Goal: Transaction & Acquisition: Purchase product/service

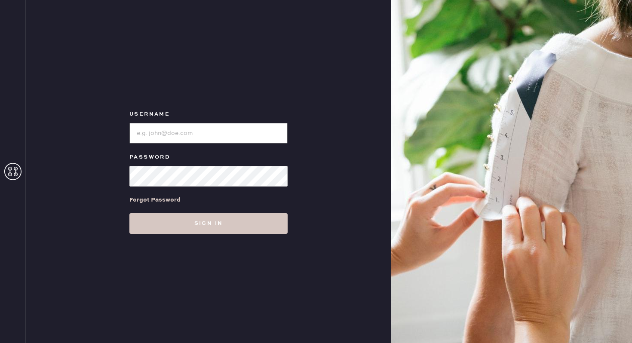
type input "reformationgeorgetown"
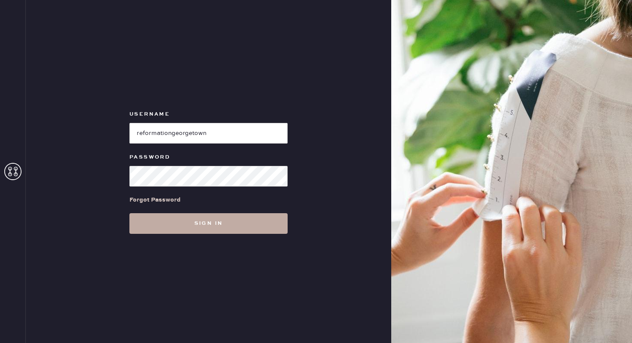
click at [154, 227] on button "Sign in" at bounding box center [208, 223] width 158 height 21
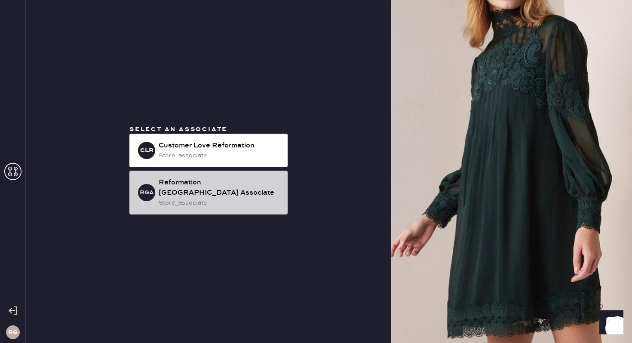
click at [190, 198] on div "store_associate" at bounding box center [220, 202] width 122 height 9
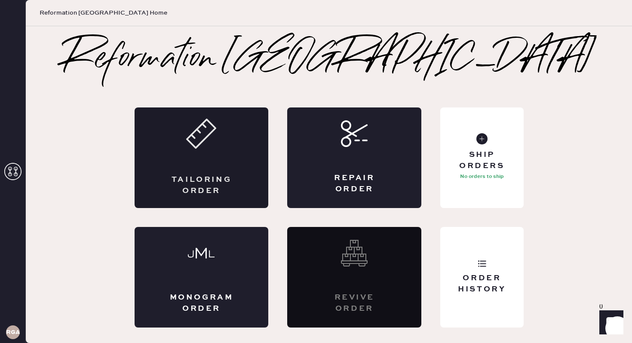
click at [167, 161] on div "Tailoring Order" at bounding box center [201, 157] width 134 height 101
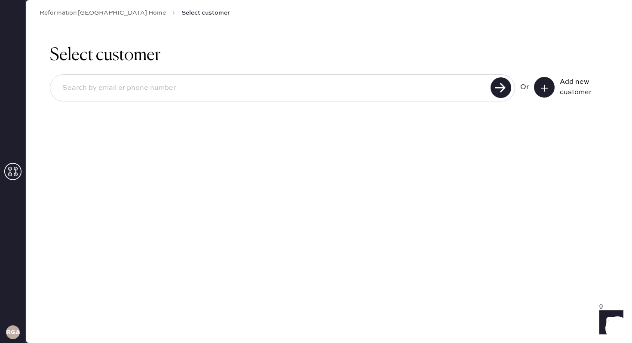
click at [168, 84] on input at bounding box center [271, 88] width 432 height 20
click at [160, 95] on input "[EMAIL_ADDRESS][DOMAIN_NAME]" at bounding box center [271, 88] width 432 height 20
type input "[EMAIL_ADDRESS][DOMAIN_NAME]"
click at [510, 92] on use at bounding box center [500, 87] width 21 height 21
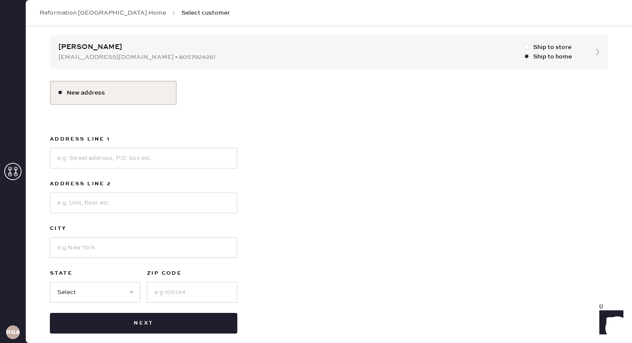
scroll to position [89, 0]
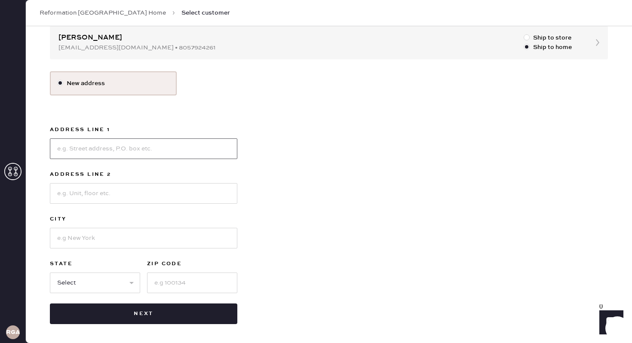
click at [128, 154] on input at bounding box center [143, 148] width 187 height 21
type input "[STREET_ADDRESS]"
click at [107, 183] on input at bounding box center [143, 193] width 187 height 21
type input "222"
click at [69, 231] on input at bounding box center [143, 238] width 187 height 21
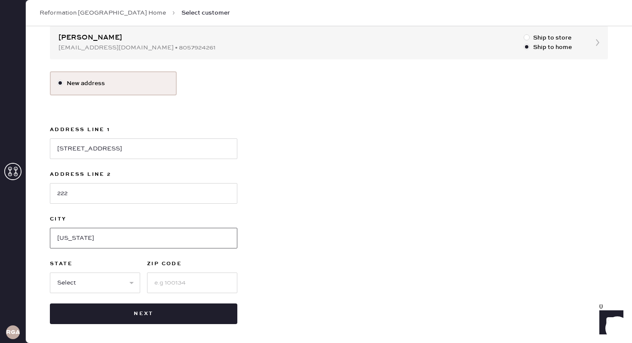
type input "[US_STATE]"
click at [72, 279] on select "Select AK AL AR AZ CA CO CT [GEOGRAPHIC_DATA] DE FL [GEOGRAPHIC_DATA] HI [GEOGR…" at bounding box center [95, 282] width 90 height 21
select select "DC"
click at [157, 284] on input at bounding box center [192, 282] width 90 height 21
type input "20001"
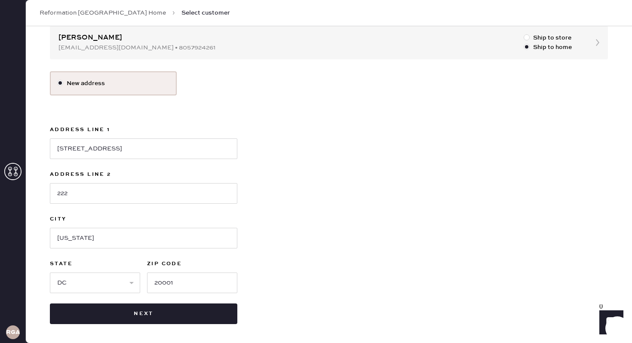
click at [280, 245] on div "New address Address Line [GEOGRAPHIC_DATA] Address Line [GEOGRAPHIC_DATA][US_ST…" at bounding box center [329, 197] width 558 height 253
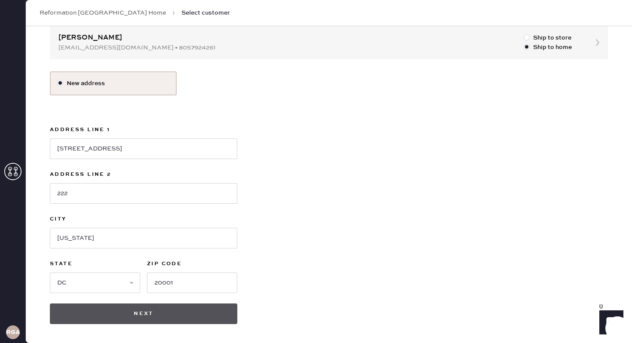
click at [165, 311] on button "Next" at bounding box center [143, 313] width 187 height 21
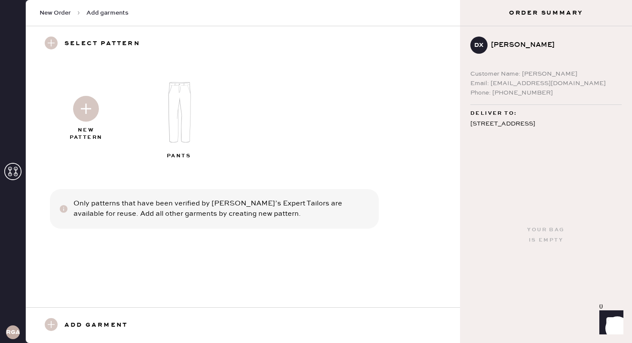
click at [181, 134] on img at bounding box center [179, 112] width 93 height 74
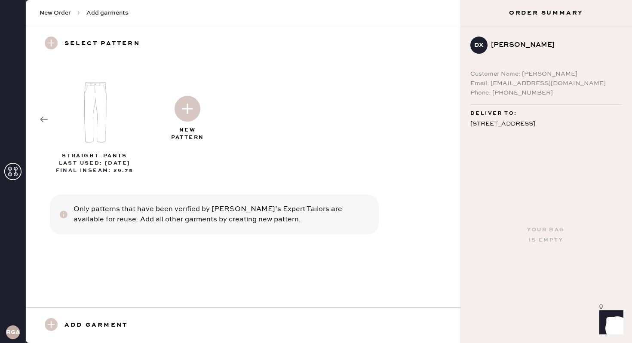
click at [195, 128] on div "New Pattern" at bounding box center [187, 134] width 43 height 15
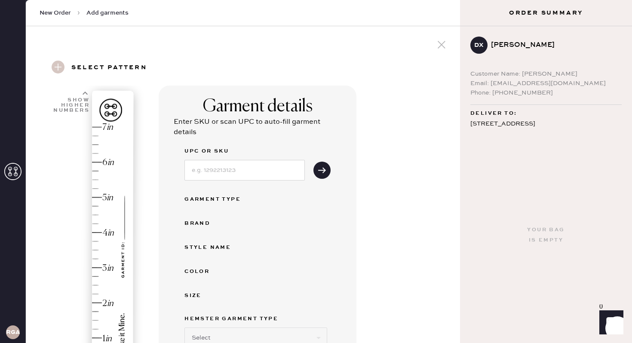
select select "4"
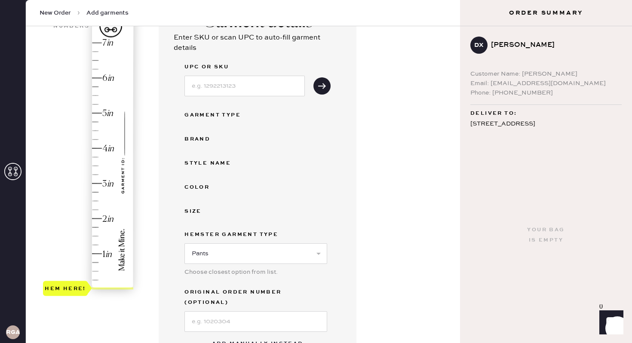
scroll to position [94, 0]
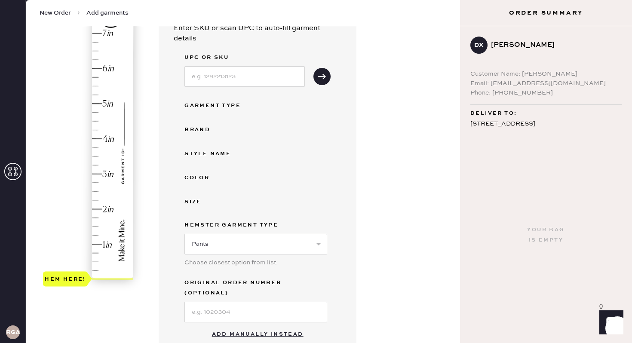
click at [234, 326] on button "Add manually instead" at bounding box center [258, 334] width 102 height 17
select select "4"
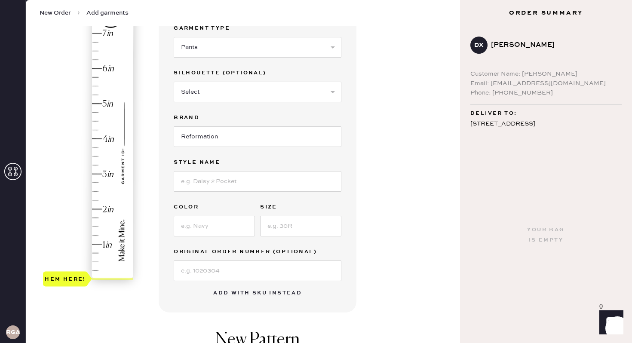
scroll to position [0, 0]
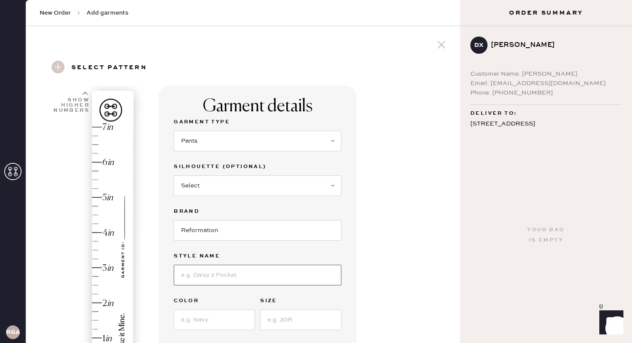
click at [240, 278] on input at bounding box center [258, 275] width 168 height 21
type input "Vida Low Rise Pant"
click at [196, 321] on input at bounding box center [214, 319] width 81 height 21
type input "Grey Stripe"
click at [309, 321] on input at bounding box center [300, 319] width 81 height 21
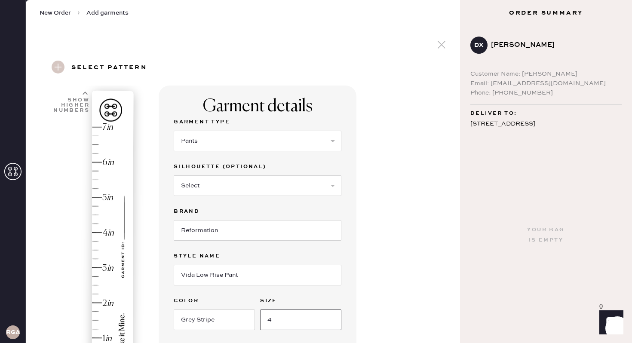
type input "4"
click at [363, 300] on div "Garment details Garment Type Select Basic Skirt Jeans Leggings Pants Shorts Bas…" at bounding box center [306, 329] width 294 height 488
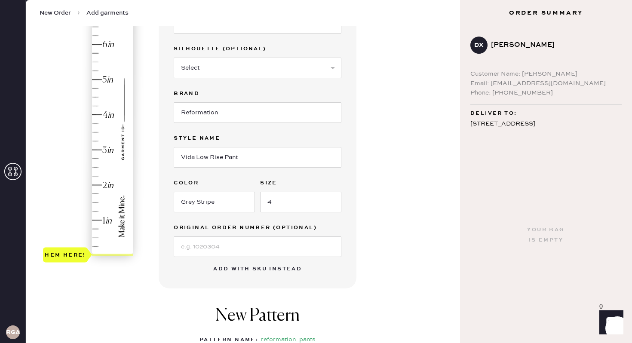
scroll to position [117, 0]
type input "3"
click at [106, 150] on div "Hem here!" at bounding box center [89, 132] width 92 height 253
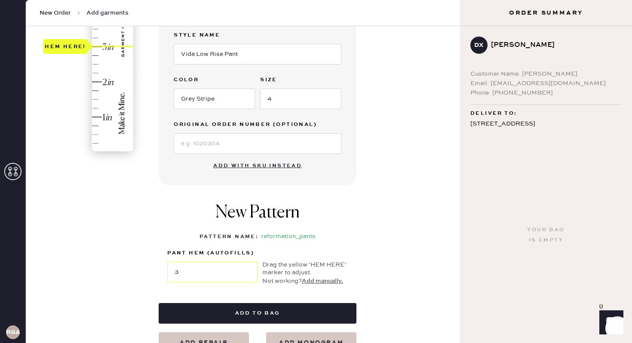
scroll to position [221, 0]
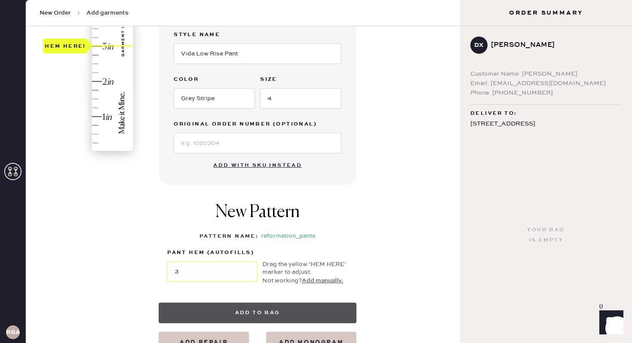
click at [249, 306] on button "Add to bag" at bounding box center [258, 312] width 198 height 21
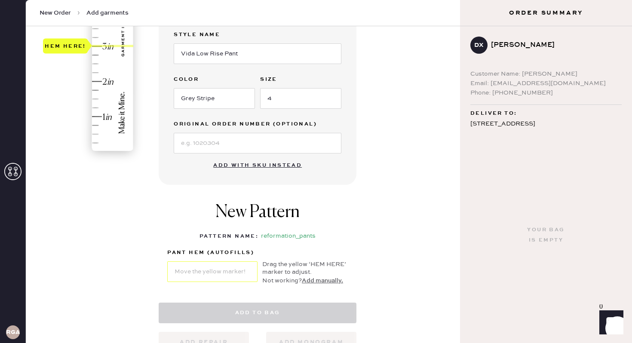
select select "4"
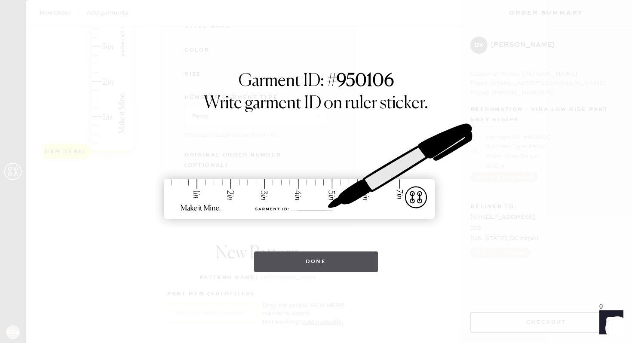
click at [308, 265] on button "Done" at bounding box center [316, 261] width 124 height 21
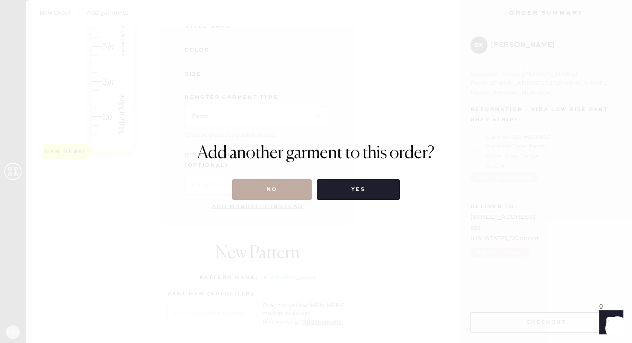
click at [285, 181] on button "No" at bounding box center [271, 189] width 79 height 21
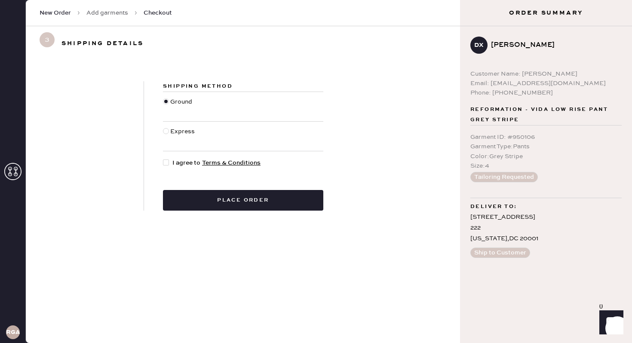
click at [167, 162] on div at bounding box center [166, 162] width 6 height 6
click at [163, 159] on input "I agree to Terms & Conditions" at bounding box center [163, 158] width 0 height 0
checkbox input "true"
click at [232, 215] on div "Shipping Method Ground Express I agree to Terms & Conditions Place order" at bounding box center [243, 146] width 434 height 171
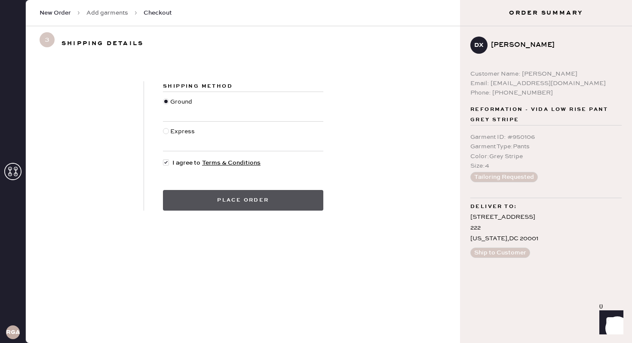
click at [230, 201] on button "Place order" at bounding box center [243, 200] width 160 height 21
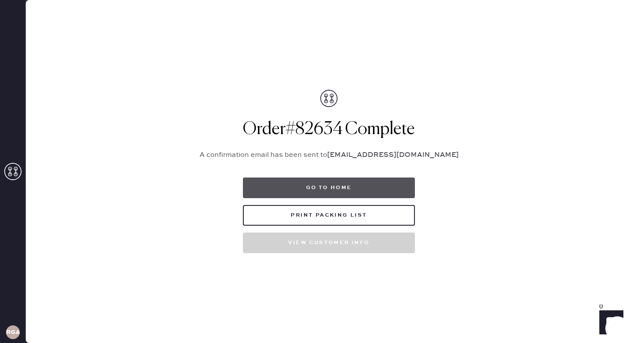
click at [278, 183] on button "Go to home" at bounding box center [329, 187] width 172 height 21
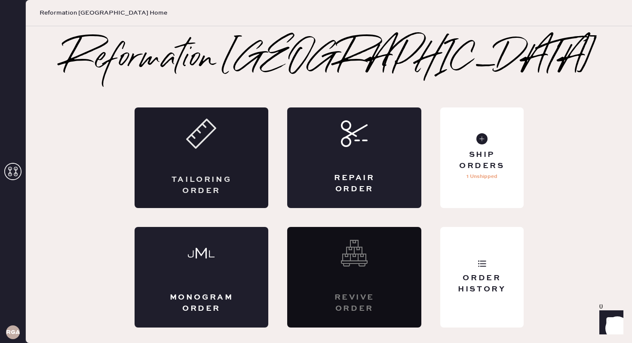
click at [204, 162] on div "Tailoring Order" at bounding box center [201, 157] width 134 height 101
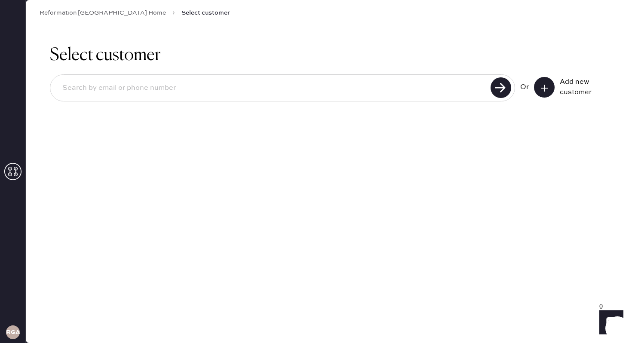
click at [543, 89] on use at bounding box center [543, 88] width 7 height 7
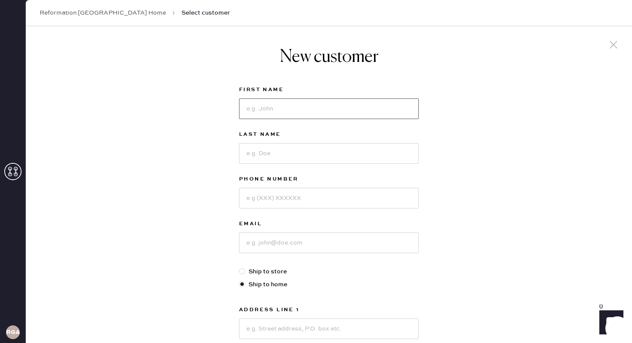
click at [272, 107] on input at bounding box center [329, 108] width 180 height 21
type input "[PERSON_NAME]"
click at [301, 151] on input at bounding box center [329, 153] width 180 height 21
type input "[PERSON_NAME]"
click at [293, 201] on input at bounding box center [329, 198] width 180 height 21
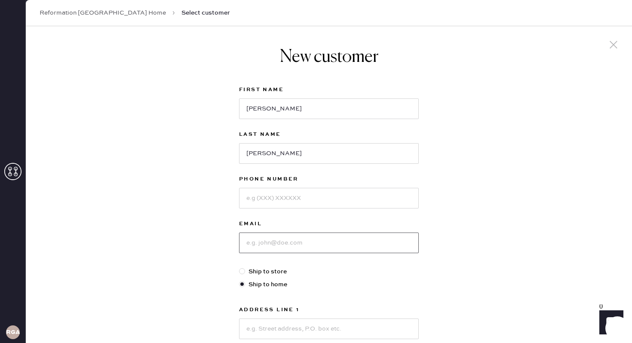
click at [264, 244] on input at bounding box center [329, 242] width 180 height 21
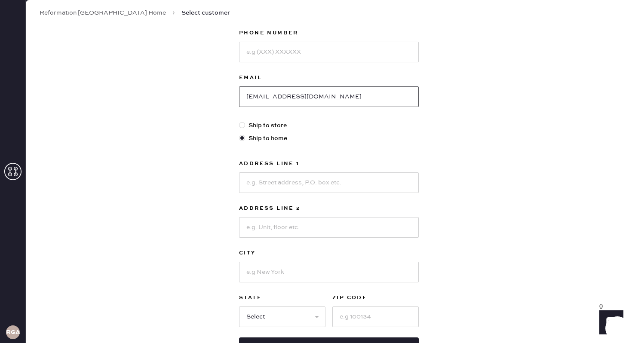
scroll to position [142, 0]
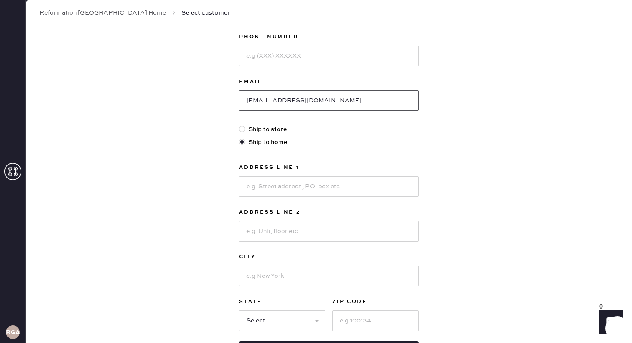
drag, startPoint x: 338, startPoint y: 96, endPoint x: 206, endPoint y: 99, distance: 131.9
click at [206, 99] on div "New customer First Name [PERSON_NAME] Last Name [PERSON_NAME] Phone Number Emai…" at bounding box center [329, 150] width 606 height 533
type input "[EMAIL_ADDRESS][DOMAIN_NAME]"
click at [186, 136] on div "New customer First Name [PERSON_NAME] Last Name [PERSON_NAME] Phone Number Emai…" at bounding box center [329, 150] width 606 height 533
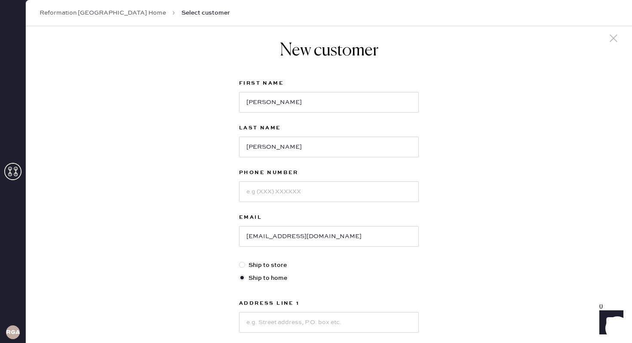
scroll to position [0, 0]
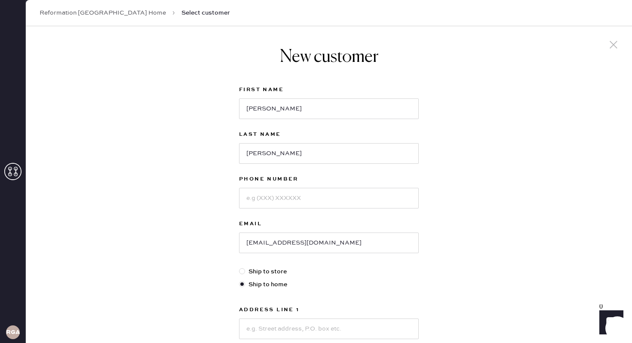
click at [78, 15] on link "Reformation [GEOGRAPHIC_DATA] Home" at bounding box center [103, 13] width 126 height 9
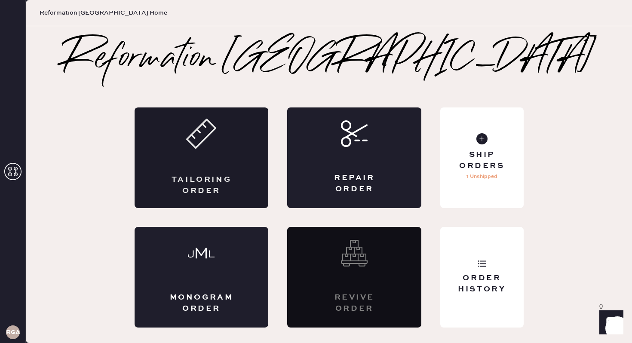
click at [180, 144] on div "Tailoring Order" at bounding box center [201, 157] width 134 height 101
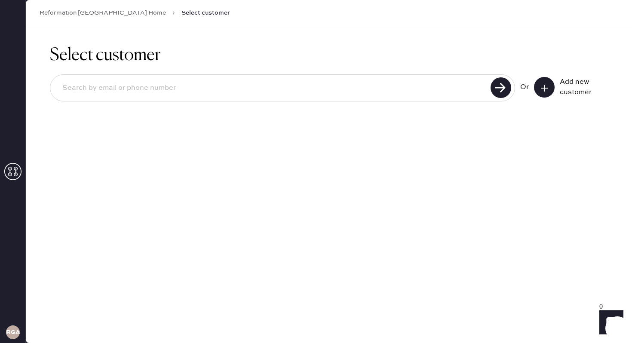
click at [371, 92] on input at bounding box center [271, 88] width 432 height 20
paste input "[EMAIL_ADDRESS][DOMAIN_NAME]"
type input "[EMAIL_ADDRESS][DOMAIN_NAME]"
click at [506, 89] on use at bounding box center [500, 87] width 21 height 21
click at [553, 92] on button at bounding box center [544, 87] width 21 height 21
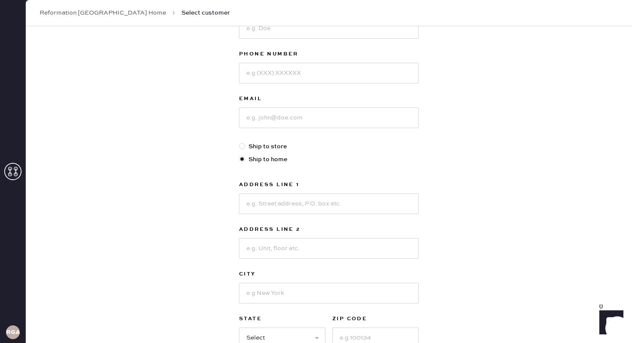
scroll to position [86, 0]
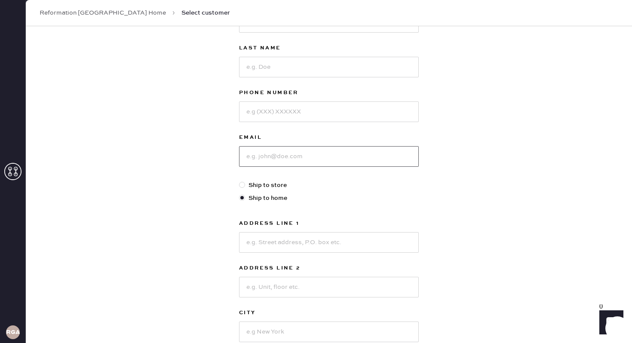
click at [263, 155] on input at bounding box center [329, 156] width 180 height 21
paste input "[EMAIL_ADDRESS][DOMAIN_NAME]"
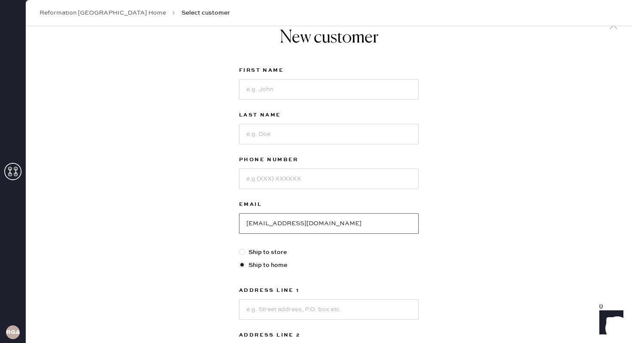
scroll to position [3, 0]
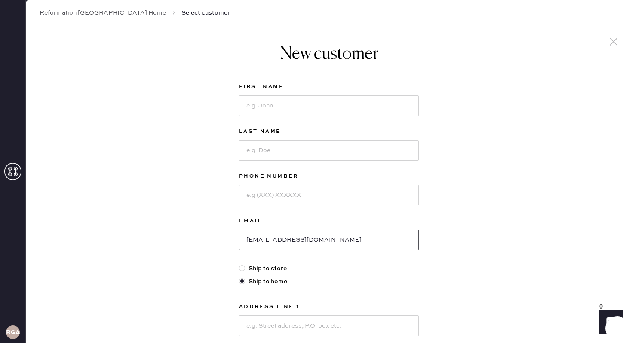
type input "[EMAIL_ADDRESS][DOMAIN_NAME]"
click at [264, 107] on input at bounding box center [329, 105] width 180 height 21
type input "[PERSON_NAME]"
click at [272, 149] on input at bounding box center [329, 150] width 180 height 21
click at [271, 149] on input "Deforesy-keys" at bounding box center [329, 150] width 180 height 21
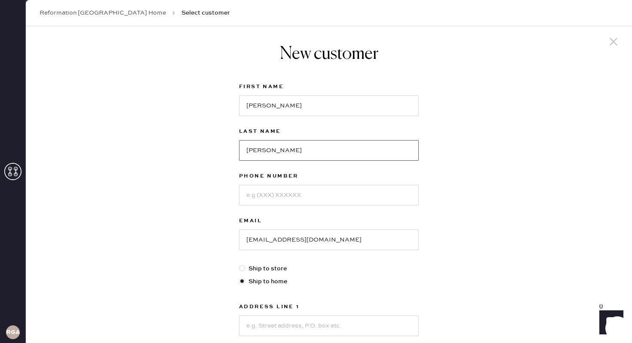
type input "[PERSON_NAME]"
click at [290, 195] on input at bounding box center [329, 195] width 180 height 21
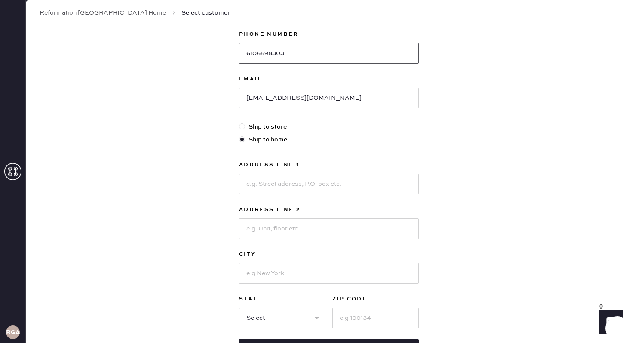
scroll to position [148, 0]
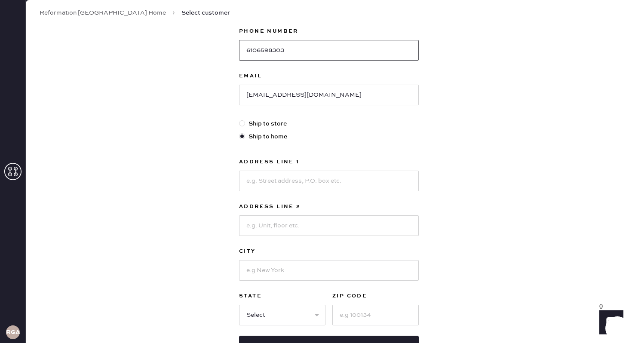
type input "6106598303"
click at [324, 183] on input at bounding box center [329, 181] width 180 height 21
type input "[STREET_ADDRESS]"
click at [300, 223] on input at bounding box center [329, 225] width 180 height 21
type input "[PERSON_NAME]"
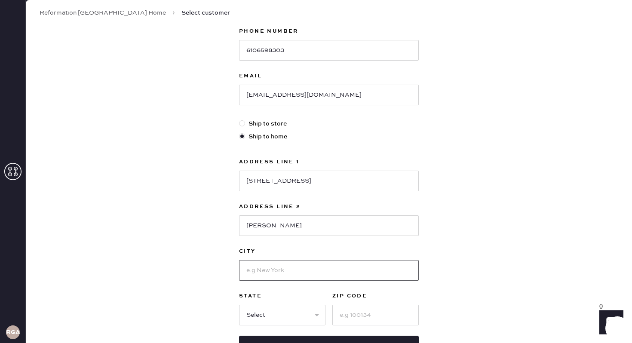
click at [263, 270] on input at bounding box center [329, 270] width 180 height 21
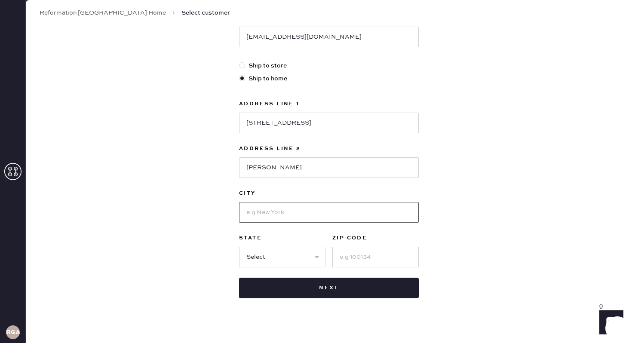
scroll to position [216, 0]
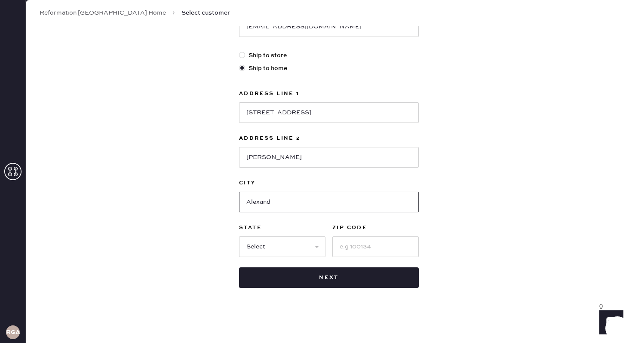
type input "[GEOGRAPHIC_DATA]"
click at [293, 242] on select "Select AK AL AR AZ CA CO CT [GEOGRAPHIC_DATA] DE FL [GEOGRAPHIC_DATA] HI [GEOGR…" at bounding box center [282, 246] width 86 height 21
select select "VA"
click at [368, 250] on input at bounding box center [375, 246] width 86 height 21
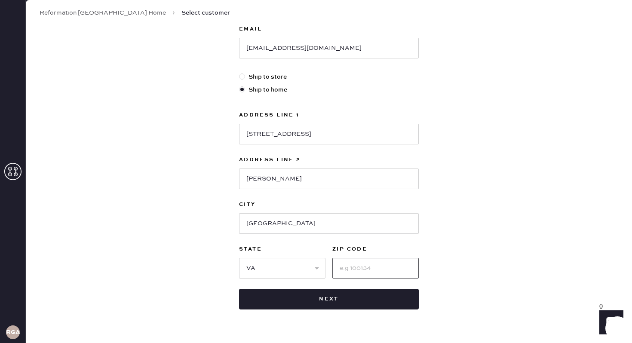
scroll to position [196, 0]
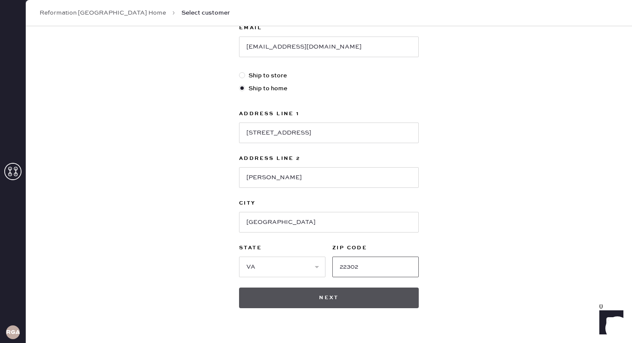
type input "22302"
click at [328, 301] on button "Next" at bounding box center [329, 297] width 180 height 21
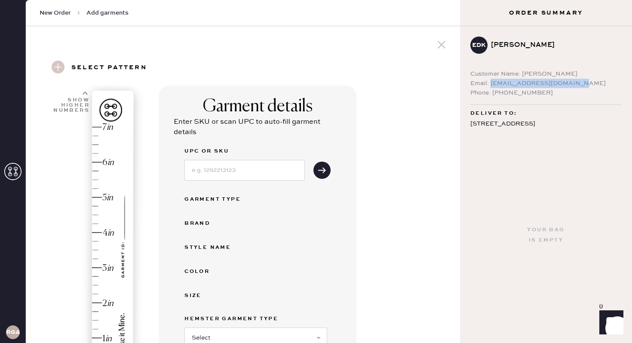
drag, startPoint x: 491, startPoint y: 84, endPoint x: 589, endPoint y: 83, distance: 98.0
click at [589, 83] on div "Email: [EMAIL_ADDRESS][DOMAIN_NAME]" at bounding box center [545, 83] width 151 height 9
copy div "[EMAIL_ADDRESS][DOMAIN_NAME]"
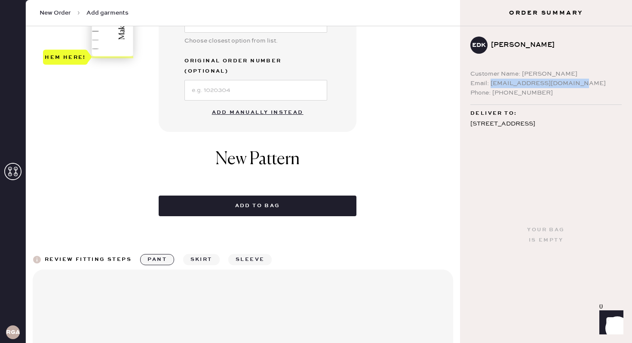
scroll to position [343, 0]
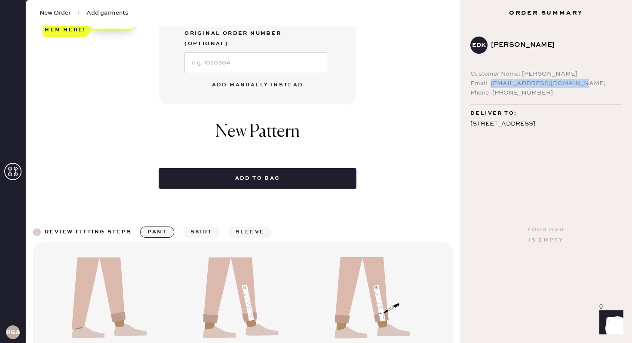
click at [261, 76] on button "Add manually instead" at bounding box center [258, 84] width 102 height 17
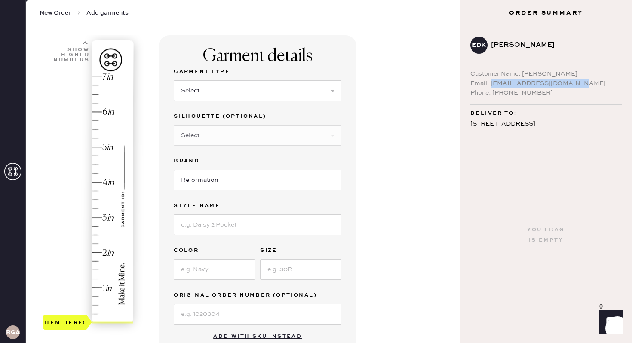
scroll to position [0, 0]
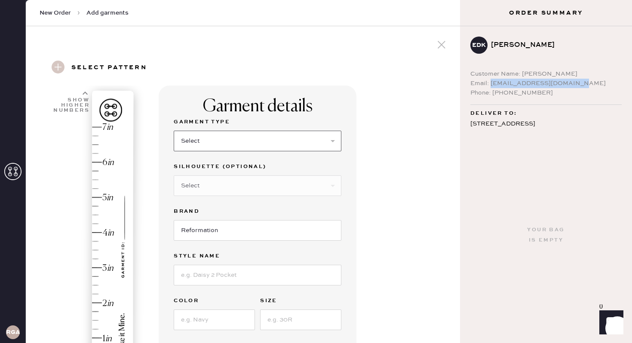
click at [221, 138] on select "Select Basic Skirt Jeans Leggings Pants Shorts Basic Sleeved Dress Basic Sleeve…" at bounding box center [258, 141] width 168 height 21
select select "8"
click at [211, 183] on select "Select Maxi Dress Midi Dress Mini Dress Other" at bounding box center [258, 185] width 168 height 21
select select "25"
click at [216, 235] on input "Reformation" at bounding box center [258, 230] width 168 height 21
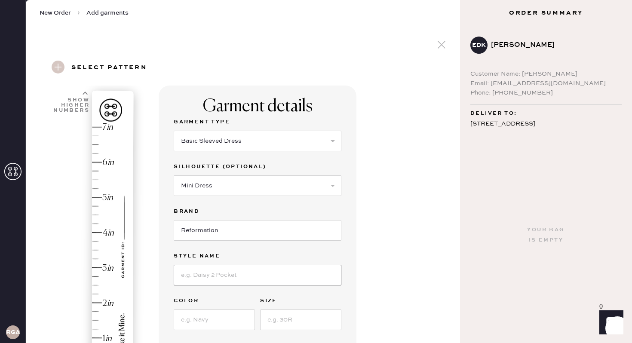
click at [207, 278] on input at bounding box center [258, 275] width 168 height 21
type input "Maven Mini Dress"
click at [205, 313] on input at bounding box center [214, 319] width 81 height 21
type input "D"
type input "Caviar Dot"
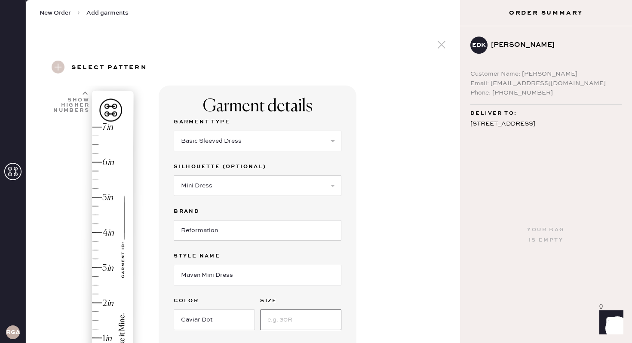
click at [315, 320] on input at bounding box center [300, 319] width 81 height 21
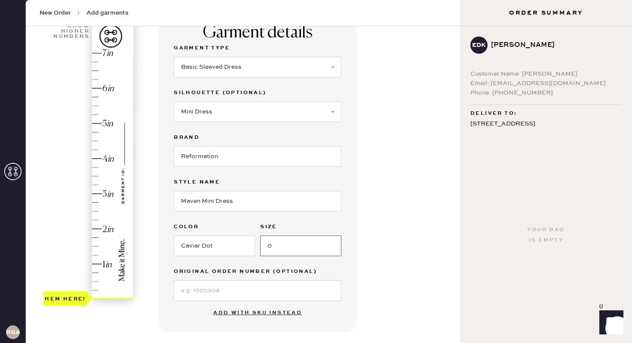
scroll to position [86, 0]
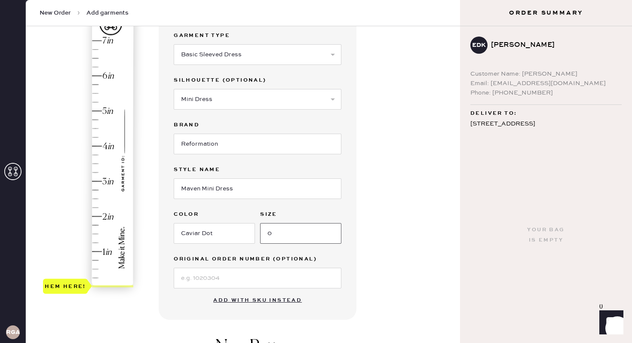
type input "0"
click at [393, 232] on div "Garment details Garment Type Select Basic Skirt Jeans Leggings Pants Shorts Bas…" at bounding box center [306, 255] width 294 height 512
type input "1"
click at [102, 248] on div "Hem here!" at bounding box center [89, 163] width 92 height 253
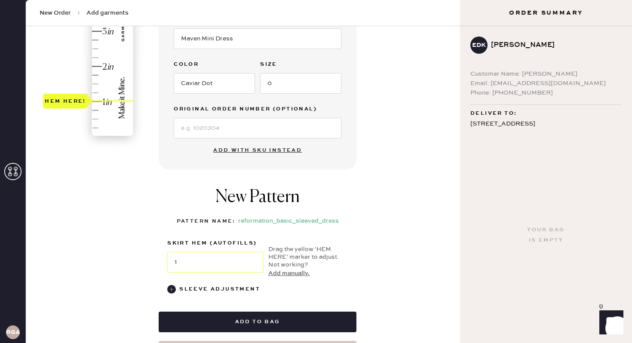
scroll to position [308, 0]
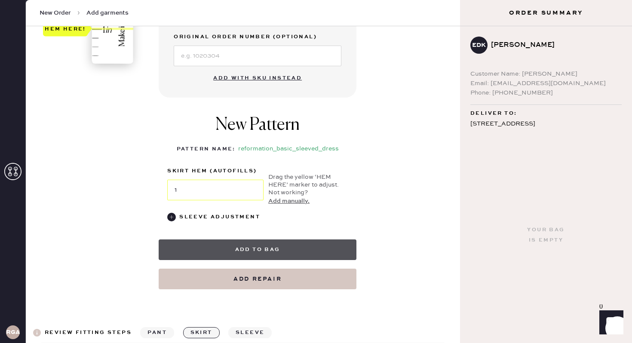
click at [235, 250] on button "Add to bag" at bounding box center [258, 249] width 198 height 21
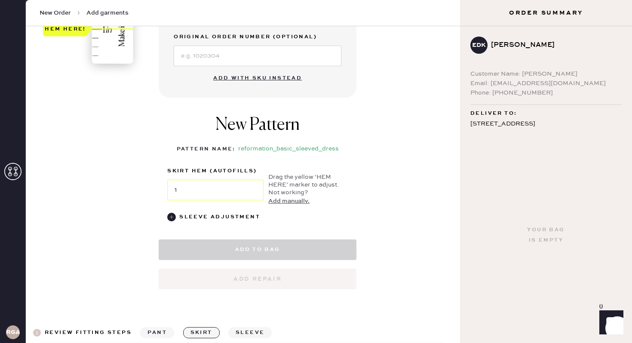
select select "8"
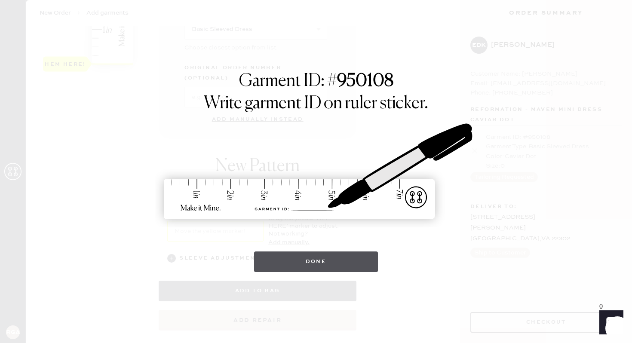
click at [274, 268] on button "Done" at bounding box center [316, 261] width 124 height 21
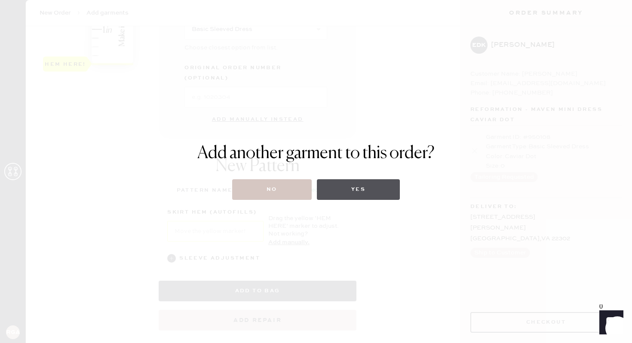
click at [336, 195] on button "Yes" at bounding box center [358, 189] width 83 height 21
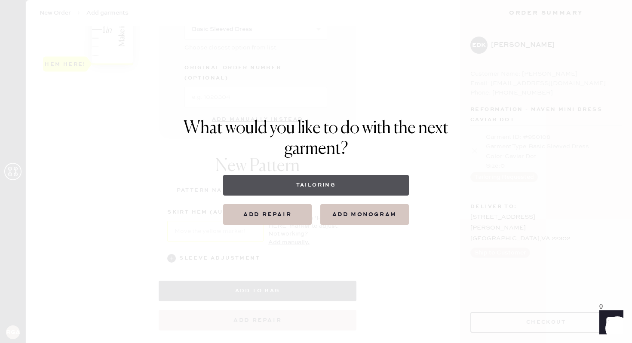
click at [336, 189] on button "Tailoring" at bounding box center [315, 185] width 185 height 21
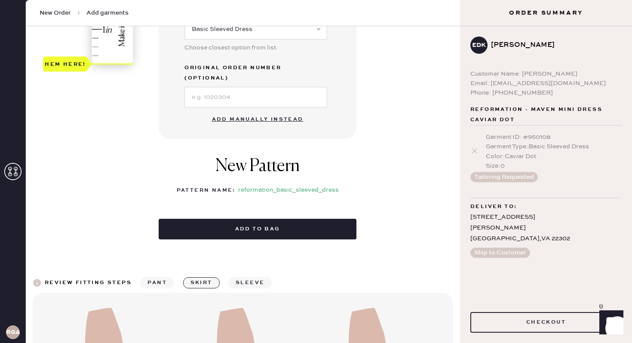
select select
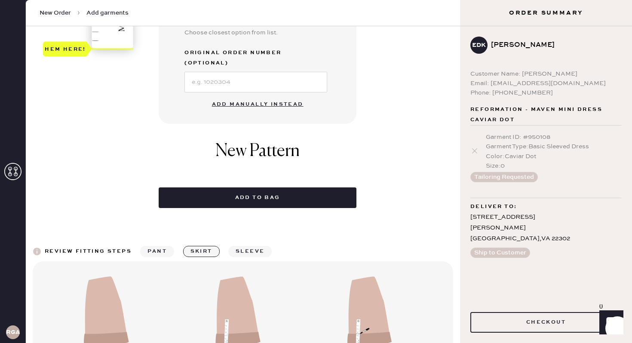
click at [278, 96] on button "Add manually instead" at bounding box center [258, 104] width 102 height 17
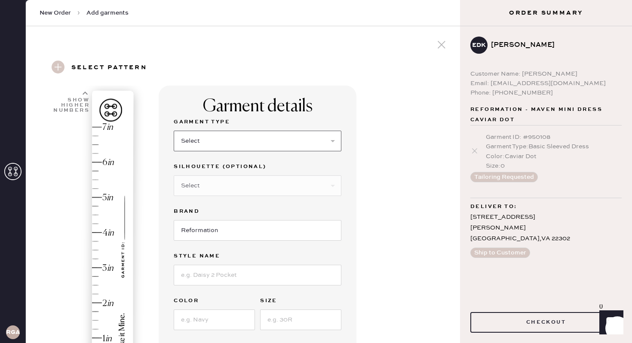
click at [330, 135] on select "Select Basic Skirt Jeans Leggings Pants Shorts Basic Sleeved Dress Basic Sleeve…" at bounding box center [258, 141] width 168 height 21
select select "6"
click at [254, 187] on select "Select Maxi Dress Midi Dress Mini Dress Other" at bounding box center [258, 185] width 168 height 21
select select "39"
click at [256, 278] on input at bounding box center [258, 275] width 168 height 21
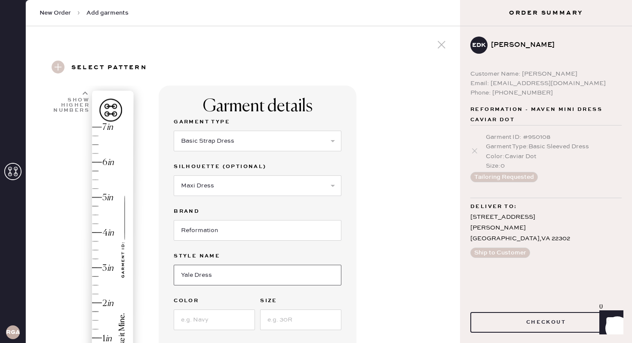
type input "Yale Dress"
click at [241, 311] on input at bounding box center [214, 319] width 81 height 21
type input "[PERSON_NAME]"
click at [319, 311] on input at bounding box center [300, 319] width 81 height 21
type input "0"
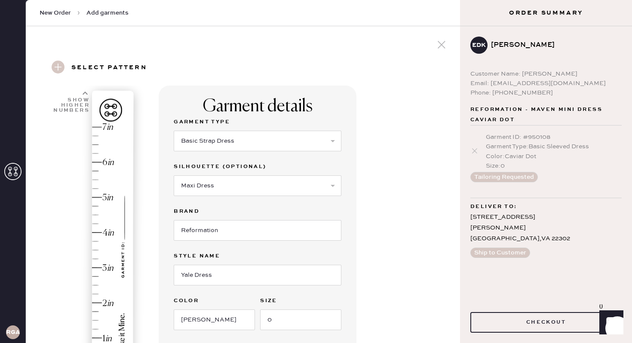
click at [422, 229] on div "Garment details Garment Type Select Basic Skirt Jeans Leggings Pants Shorts Bas…" at bounding box center [306, 341] width 294 height 512
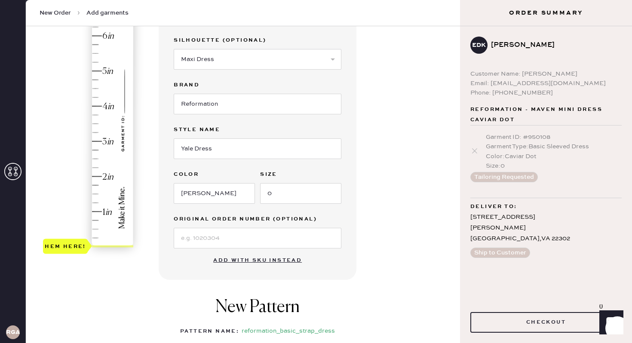
scroll to position [128, 0]
type input "2"
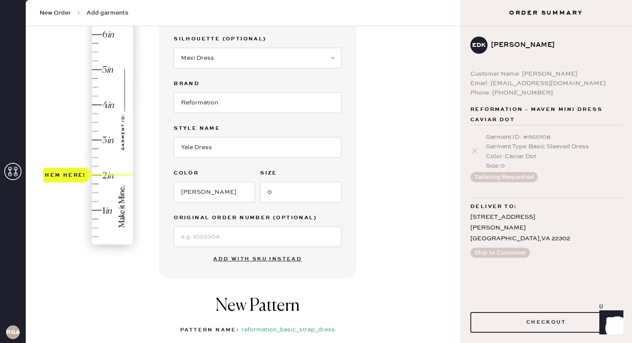
click at [107, 175] on div "Hem here!" at bounding box center [89, 122] width 92 height 253
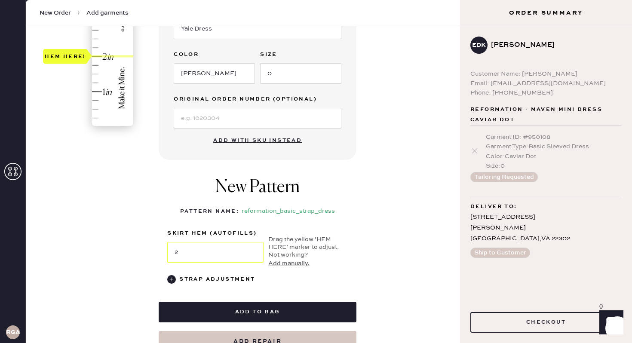
scroll to position [271, 0]
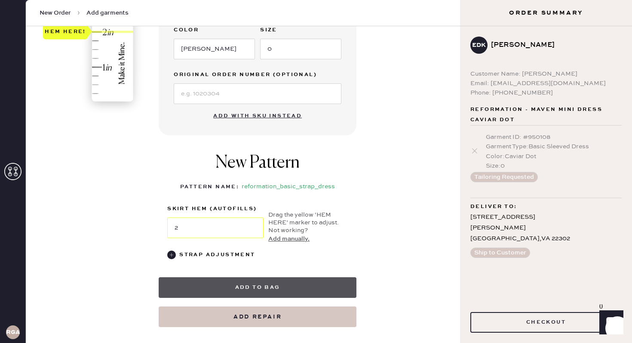
click at [237, 280] on button "Add to bag" at bounding box center [258, 287] width 198 height 21
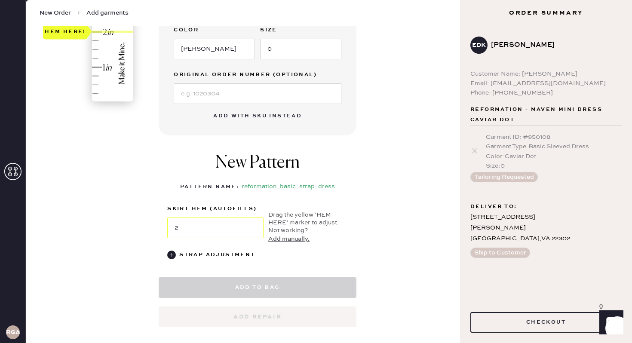
select select "6"
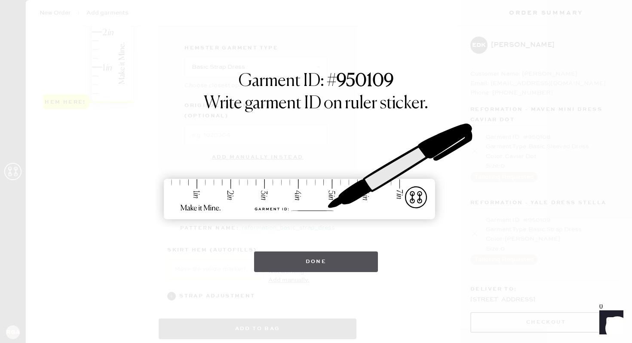
click at [260, 266] on button "Done" at bounding box center [316, 261] width 124 height 21
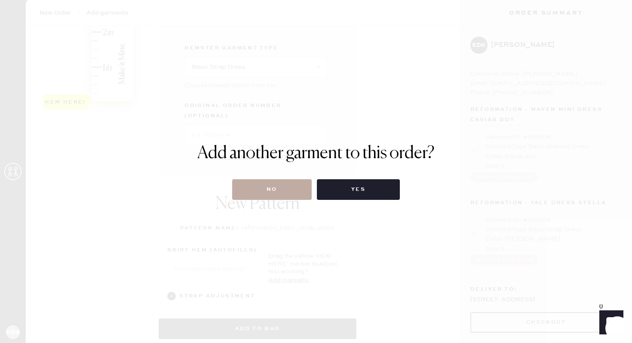
click at [264, 191] on button "No" at bounding box center [271, 189] width 79 height 21
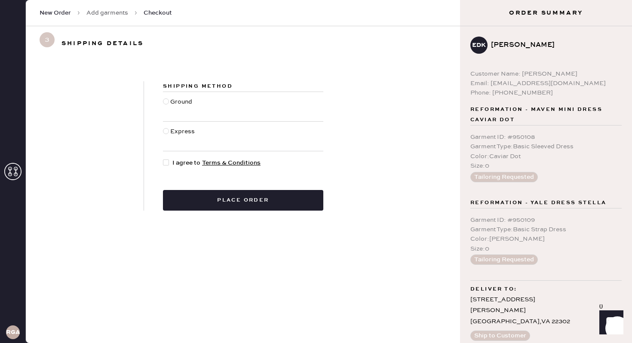
click at [174, 98] on div "Ground" at bounding box center [182, 106] width 24 height 19
click at [163, 98] on input "Ground" at bounding box center [163, 97] width 0 height 0
radio input "true"
click at [169, 159] on div at bounding box center [167, 162] width 9 height 9
click at [163, 159] on input "I agree to Terms & Conditions" at bounding box center [163, 158] width 0 height 0
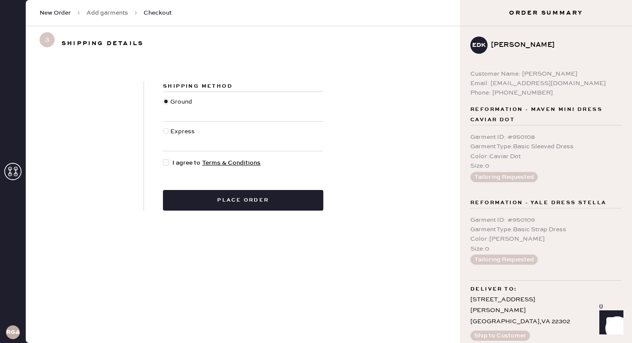
checkbox input "true"
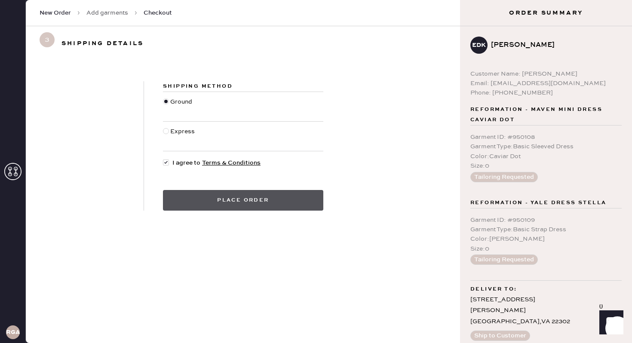
click at [214, 205] on button "Place order" at bounding box center [243, 200] width 160 height 21
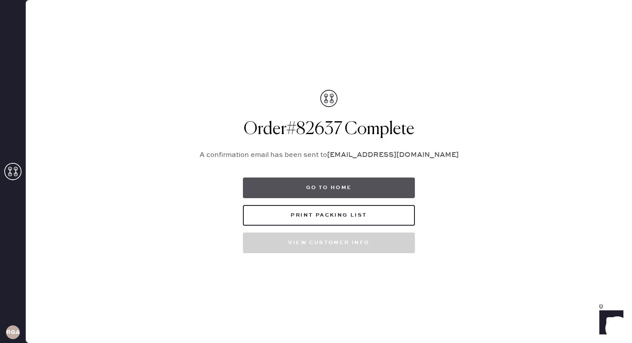
click at [323, 188] on button "Go to home" at bounding box center [329, 187] width 172 height 21
